Goal: Navigation & Orientation: Go to known website

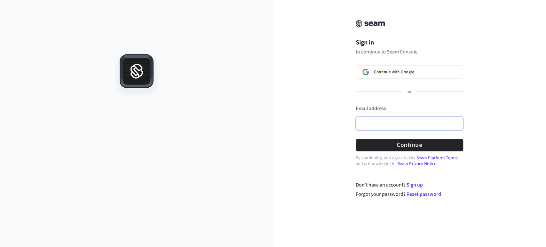
click at [399, 125] on input "Email address" at bounding box center [410, 123] width 108 height 13
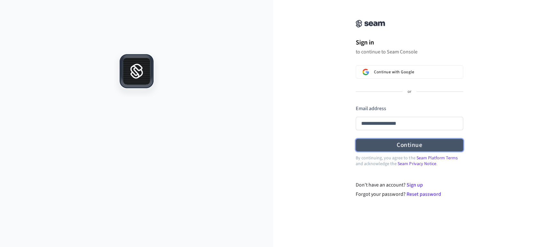
click at [390, 143] on button "Continue" at bounding box center [410, 145] width 108 height 12
type input "**********"
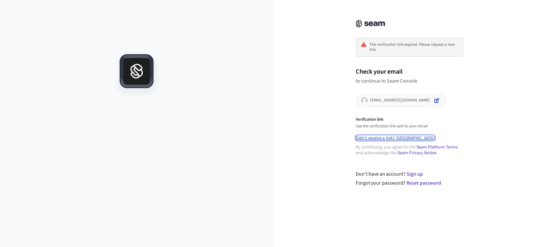
click at [388, 138] on button "Didn't receive a link? [GEOGRAPHIC_DATA]" at bounding box center [395, 137] width 79 height 5
